Goal: Task Accomplishment & Management: Manage account settings

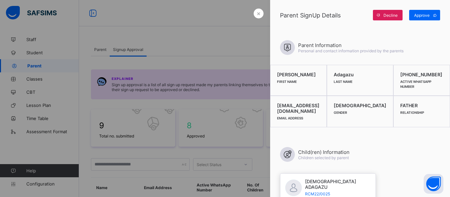
scroll to position [137, 0]
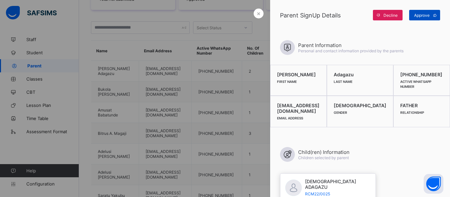
click at [427, 14] on span "Approve" at bounding box center [421, 15] width 15 height 5
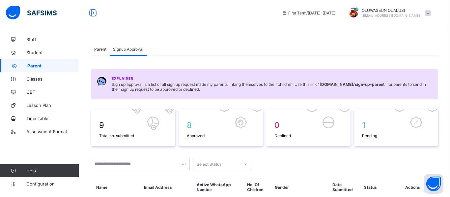
scroll to position [0, 0]
click at [348, 121] on div "0 Declined" at bounding box center [308, 128] width 84 height 38
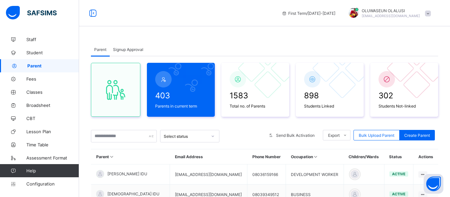
click at [132, 45] on div "Signup Approval" at bounding box center [128, 49] width 37 height 13
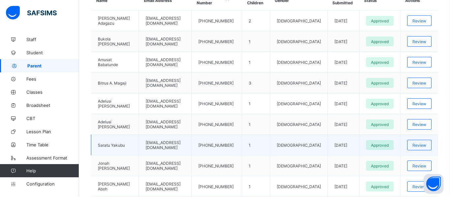
scroll to position [230, 0]
